Goal: Feedback & Contribution: Leave review/rating

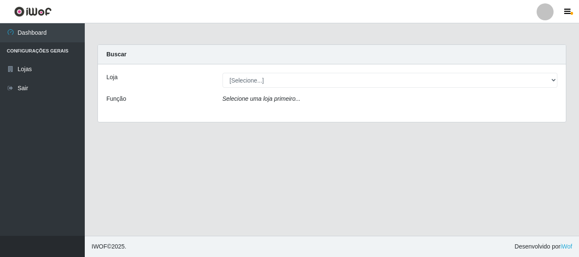
click at [246, 103] on div "Selecione uma loja primeiro..." at bounding box center [390, 100] width 348 height 12
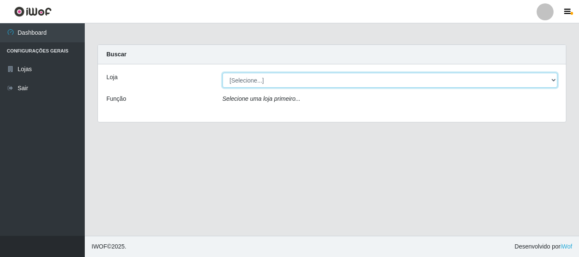
click at [244, 76] on select "[Selecione...] O Cestão - [GEOGRAPHIC_DATA]" at bounding box center [389, 80] width 335 height 15
select select "238"
click at [222, 73] on select "[Selecione...] O Cestão - [GEOGRAPHIC_DATA]" at bounding box center [389, 80] width 335 height 15
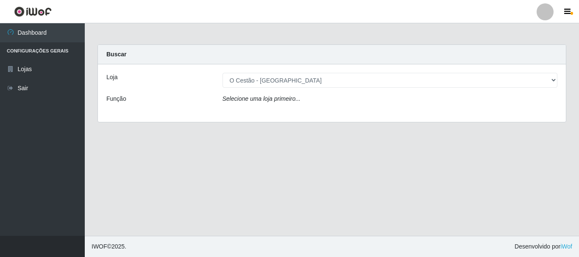
drag, startPoint x: 243, startPoint y: 87, endPoint x: 243, endPoint y: 108, distance: 20.8
click at [243, 108] on div "Loja [Selecione...] O Cestão - Bayeux Função Selecione uma loja primeiro..." at bounding box center [332, 93] width 468 height 58
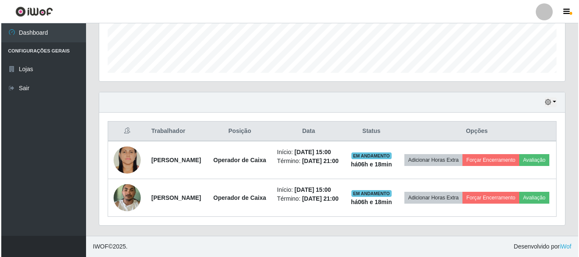
scroll to position [243, 0]
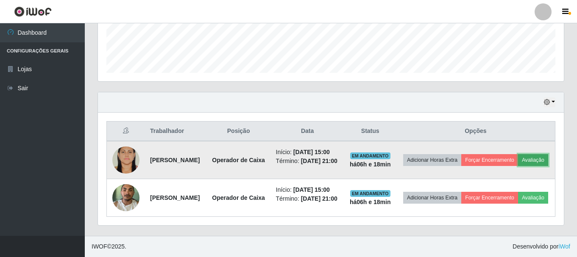
click at [518, 159] on button "Avaliação" at bounding box center [533, 160] width 30 height 12
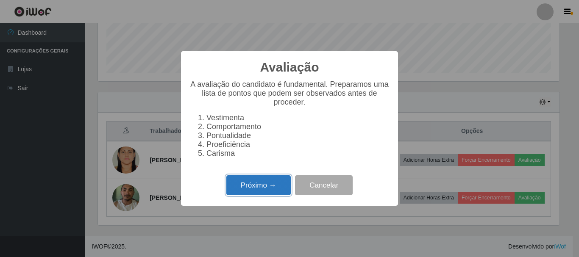
click at [252, 189] on button "Próximo →" at bounding box center [258, 185] width 64 height 20
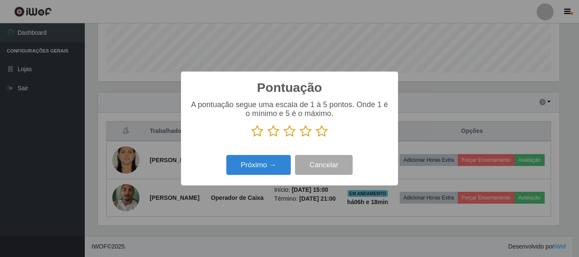
click at [326, 130] on icon at bounding box center [322, 131] width 12 height 13
click at [316, 138] on input "radio" at bounding box center [316, 138] width 0 height 0
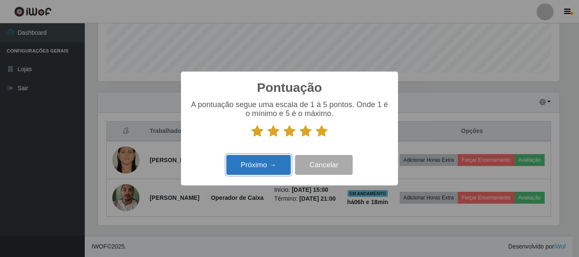
click at [271, 174] on button "Próximo →" at bounding box center [258, 165] width 64 height 20
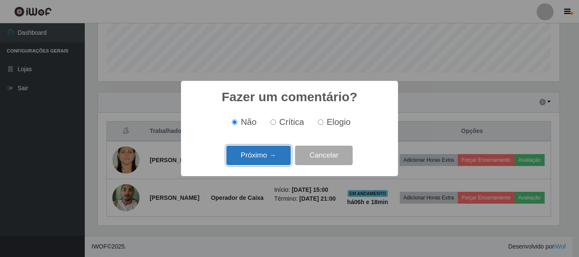
click at [269, 161] on button "Próximo →" at bounding box center [258, 156] width 64 height 20
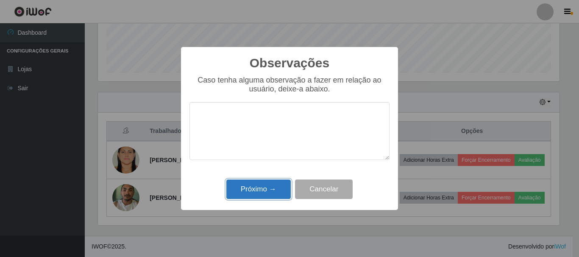
click at [258, 189] on button "Próximo →" at bounding box center [258, 190] width 64 height 20
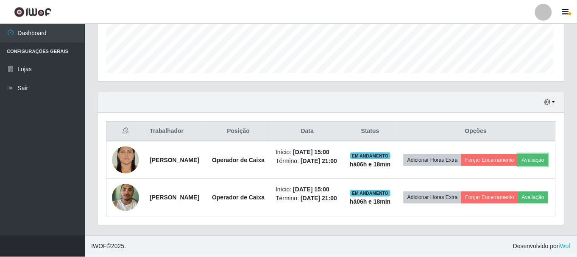
scroll to position [176, 466]
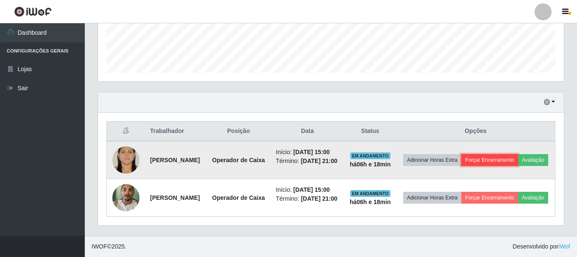
click at [509, 154] on button "Forçar Encerramento" at bounding box center [489, 160] width 57 height 12
click at [518, 158] on button "Avaliação" at bounding box center [533, 160] width 30 height 12
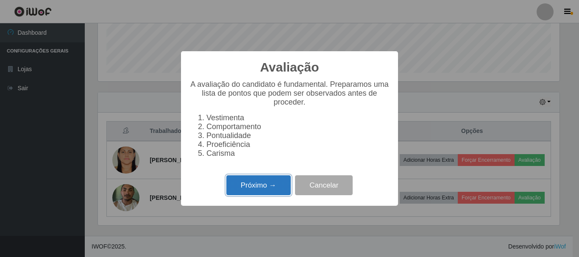
click at [268, 190] on button "Próximo →" at bounding box center [258, 185] width 64 height 20
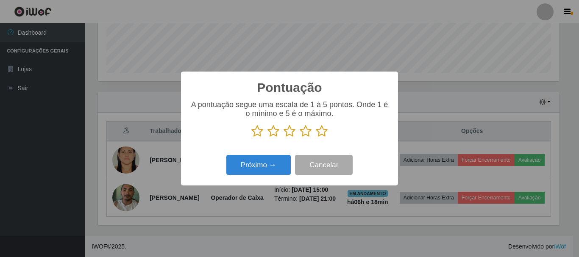
scroll to position [423432, 423146]
click at [262, 173] on button "Próximo →" at bounding box center [258, 165] width 64 height 20
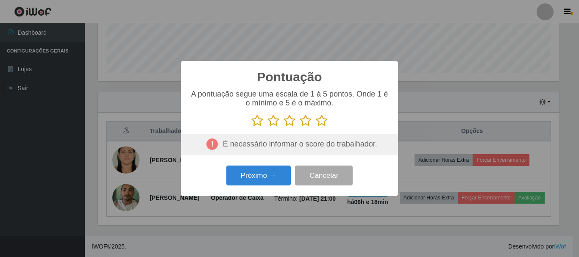
click at [320, 120] on icon at bounding box center [322, 120] width 12 height 13
click at [316, 127] on input "radio" at bounding box center [316, 127] width 0 height 0
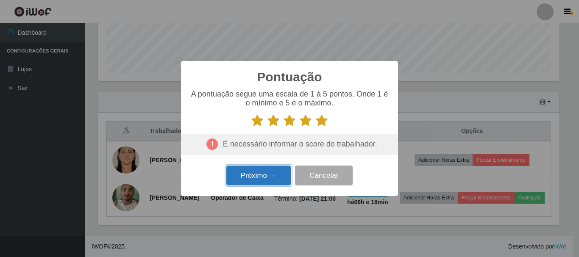
click at [263, 177] on button "Próximo →" at bounding box center [258, 176] width 64 height 20
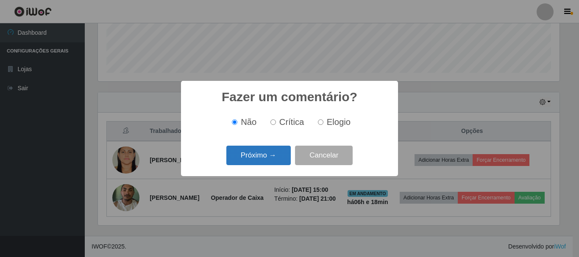
click at [266, 161] on button "Próximo →" at bounding box center [258, 156] width 64 height 20
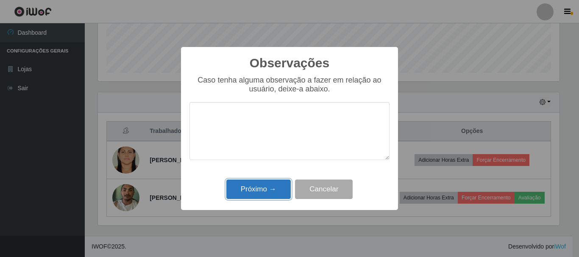
click at [263, 191] on button "Próximo →" at bounding box center [258, 190] width 64 height 20
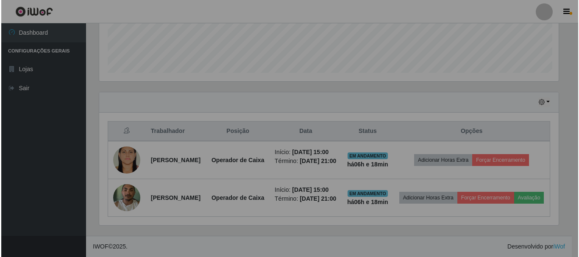
scroll to position [176, 466]
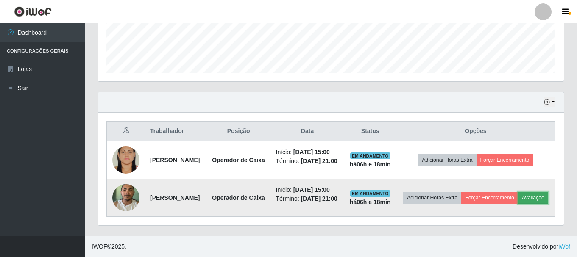
click at [518, 204] on button "Avaliação" at bounding box center [533, 198] width 30 height 12
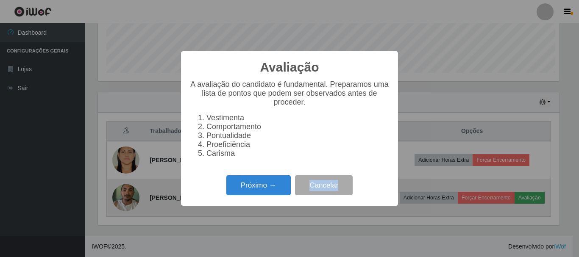
click at [487, 205] on div "Avaliação × A avaliação do candidato é fundamental. Preparamos uma lista de pon…" at bounding box center [289, 128] width 579 height 257
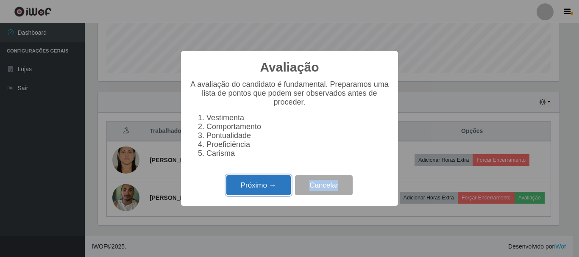
click at [241, 194] on button "Próximo →" at bounding box center [258, 185] width 64 height 20
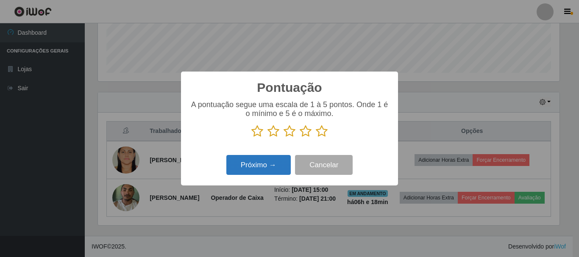
click at [252, 170] on button "Próximo →" at bounding box center [258, 165] width 64 height 20
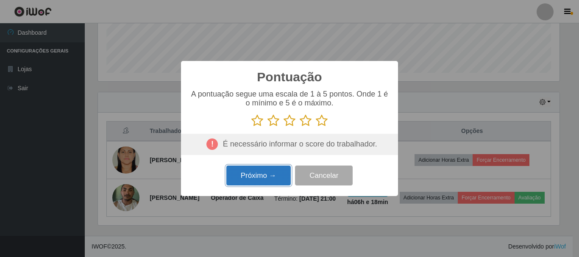
click at [253, 170] on button "Próximo →" at bounding box center [258, 176] width 64 height 20
drag, startPoint x: 253, startPoint y: 170, endPoint x: 252, endPoint y: 175, distance: 5.1
click at [252, 171] on button "Próximo →" at bounding box center [258, 176] width 64 height 20
click at [323, 122] on icon at bounding box center [322, 120] width 12 height 13
click at [316, 127] on input "radio" at bounding box center [316, 127] width 0 height 0
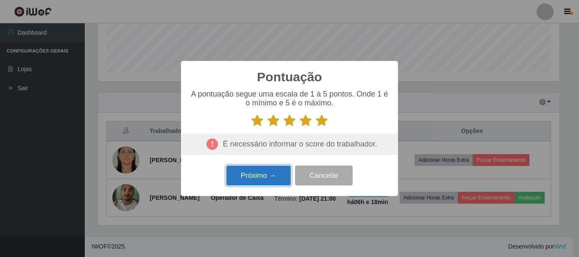
click at [244, 177] on button "Próximo →" at bounding box center [258, 176] width 64 height 20
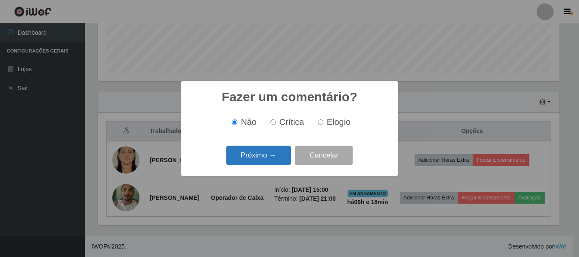
click at [258, 155] on button "Próximo →" at bounding box center [258, 156] width 64 height 20
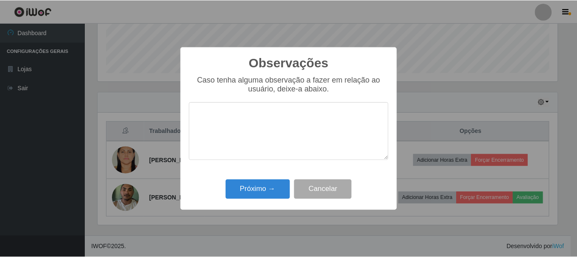
scroll to position [0, 0]
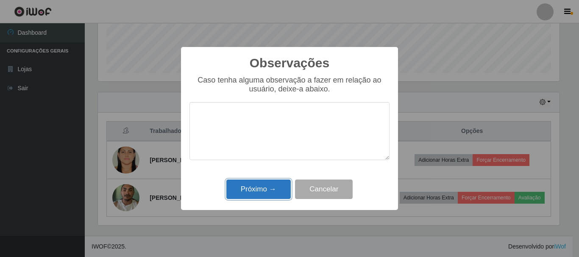
click at [256, 193] on button "Próximo →" at bounding box center [258, 190] width 64 height 20
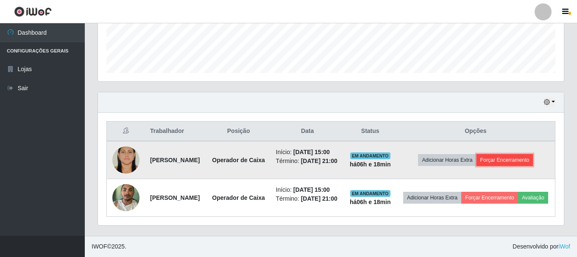
click at [500, 155] on button "Forçar Encerramento" at bounding box center [504, 160] width 57 height 12
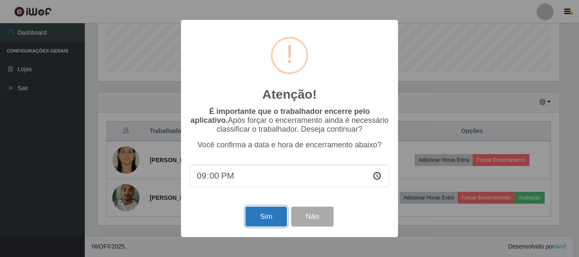
click at [267, 219] on button "Sim" at bounding box center [265, 217] width 41 height 20
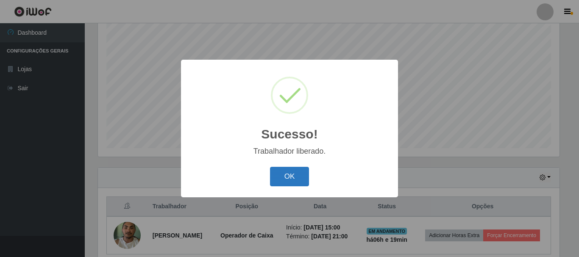
click at [288, 181] on button "OK" at bounding box center [289, 177] width 39 height 20
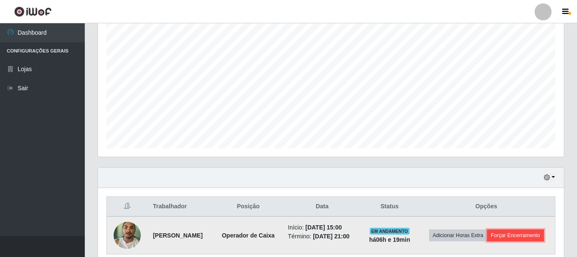
click at [487, 241] on button "Forçar Encerramento" at bounding box center [515, 236] width 57 height 12
click at [488, 241] on button "Forçar Encerramento" at bounding box center [515, 236] width 57 height 12
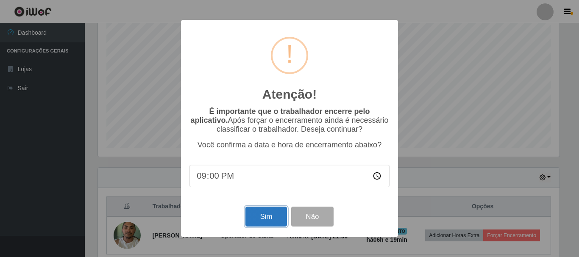
click at [272, 217] on button "Sim" at bounding box center [265, 217] width 41 height 20
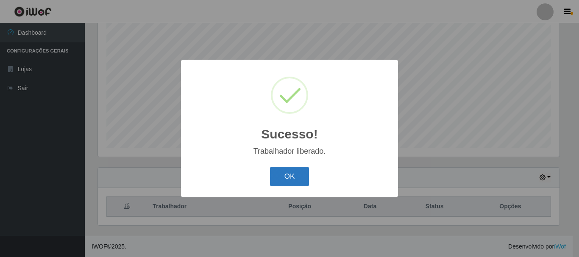
click at [292, 178] on button "OK" at bounding box center [289, 177] width 39 height 20
